Goal: Information Seeking & Learning: Learn about a topic

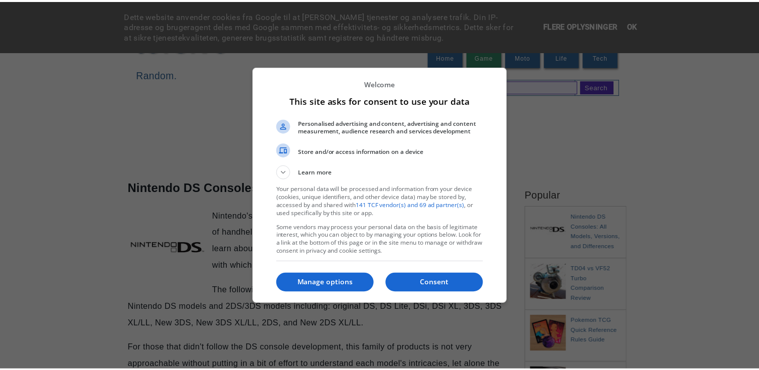
scroll to position [16, 0]
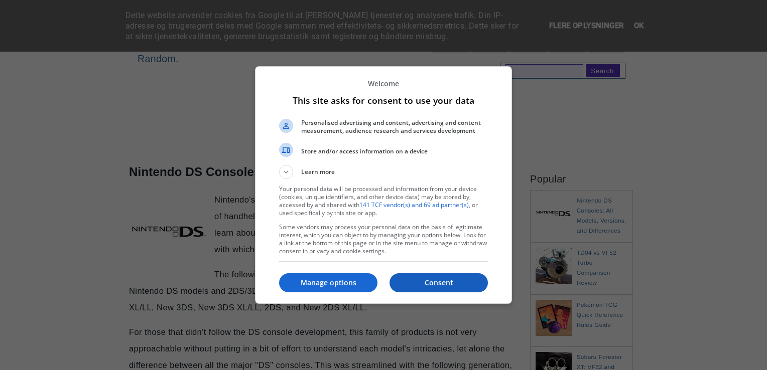
click at [415, 282] on p "Consent" at bounding box center [438, 283] width 98 height 10
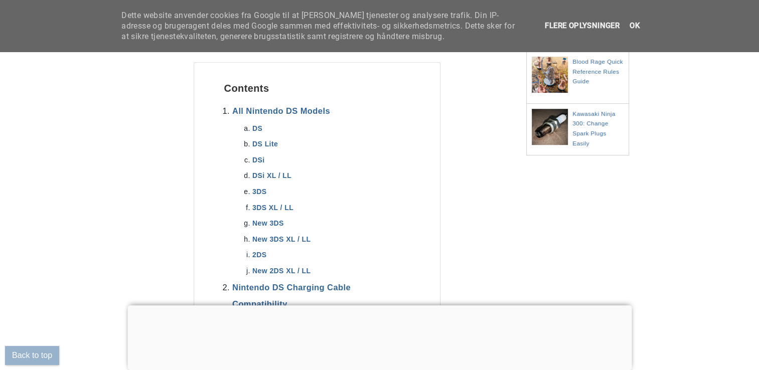
scroll to position [385, 0]
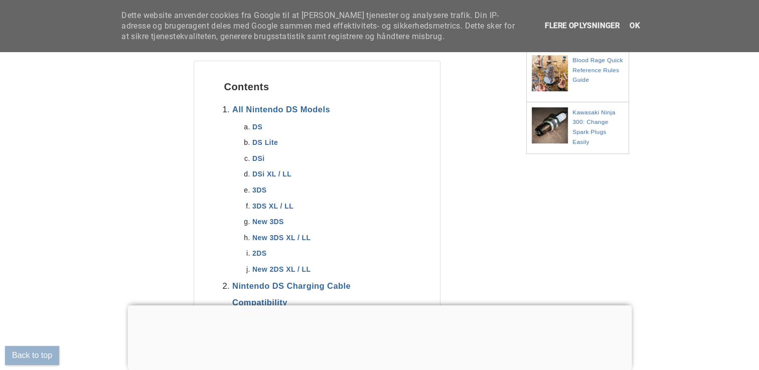
click at [373, 306] on div at bounding box center [379, 306] width 504 height 0
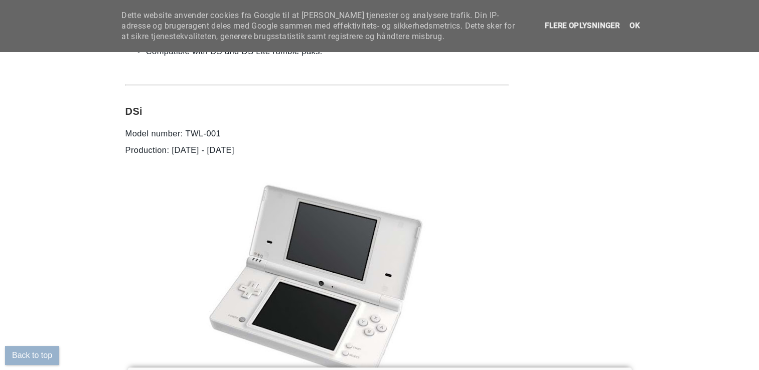
scroll to position [3101, 0]
drag, startPoint x: 129, startPoint y: 109, endPoint x: 151, endPoint y: 108, distance: 21.1
click at [151, 108] on h2 "DSi" at bounding box center [316, 103] width 383 height 27
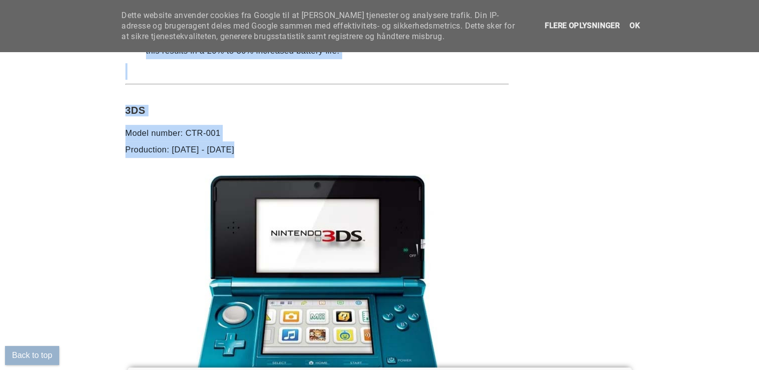
scroll to position [4253, 0]
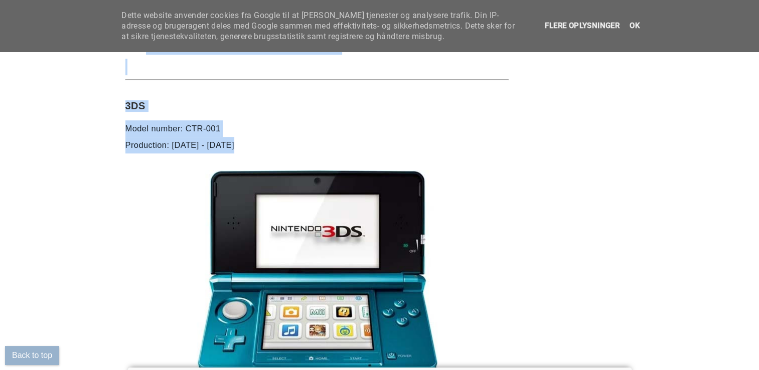
drag, startPoint x: 126, startPoint y: 152, endPoint x: 196, endPoint y: 294, distance: 158.4
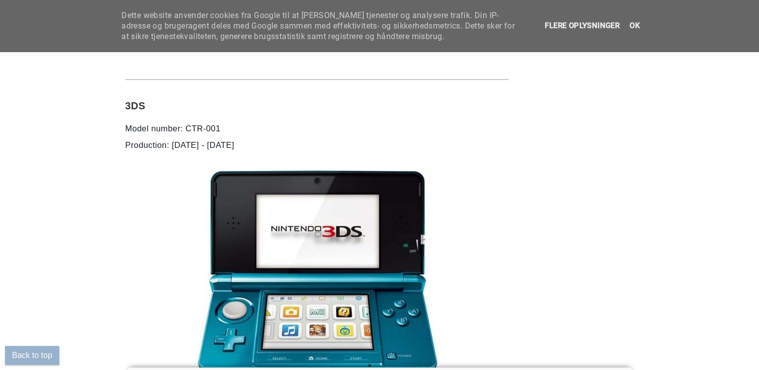
drag, startPoint x: 196, startPoint y: 294, endPoint x: 78, endPoint y: 241, distance: 128.7
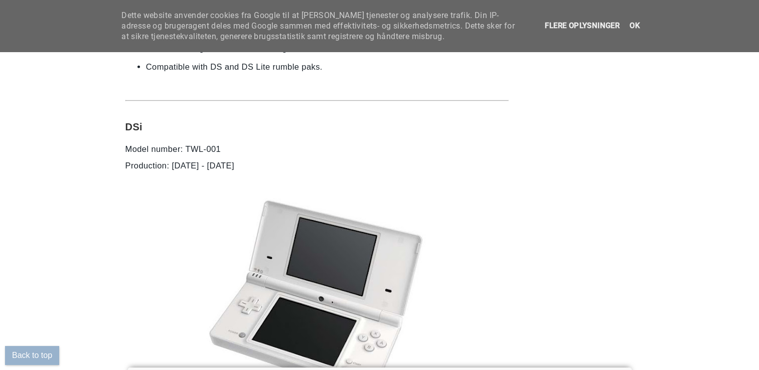
scroll to position [3085, 0]
drag, startPoint x: 128, startPoint y: 123, endPoint x: 154, endPoint y: 126, distance: 25.8
copy h2 "DSi"
